Goal: Transaction & Acquisition: Purchase product/service

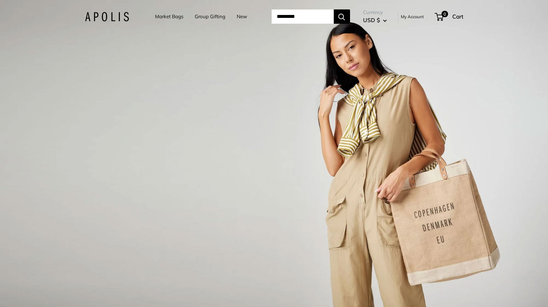
click at [155, 17] on link "Market Bags" at bounding box center [169, 16] width 28 height 9
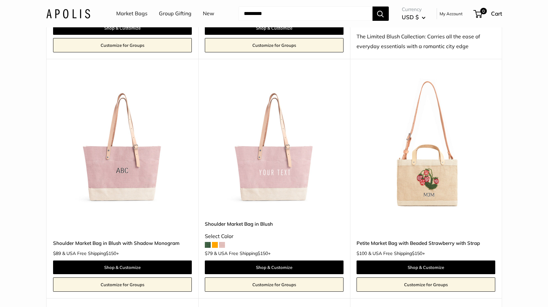
scroll to position [964, 0]
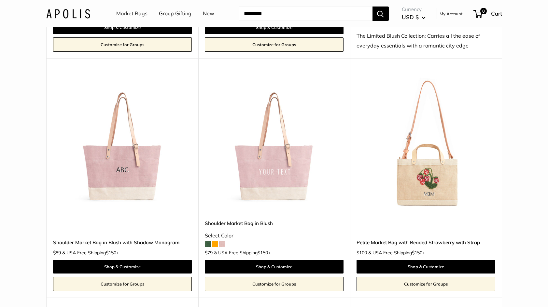
click at [215, 242] on span at bounding box center [215, 245] width 6 height 6
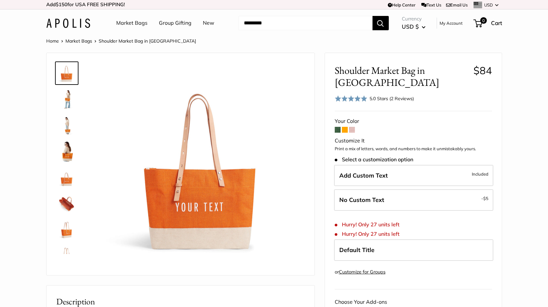
click at [353, 127] on span at bounding box center [352, 130] width 6 height 6
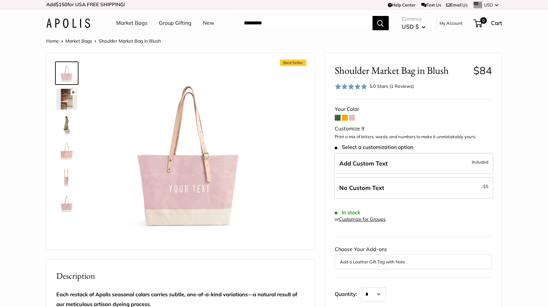
click at [337, 115] on span at bounding box center [338, 118] width 6 height 6
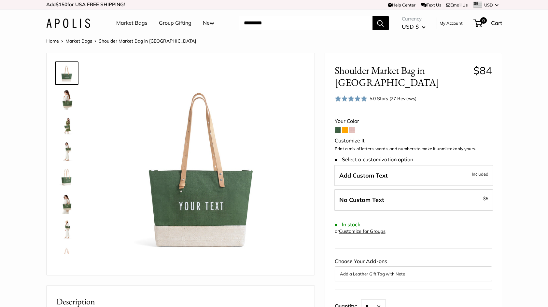
click at [344, 129] on span at bounding box center [345, 130] width 6 height 6
